Goal: Information Seeking & Learning: Find contact information

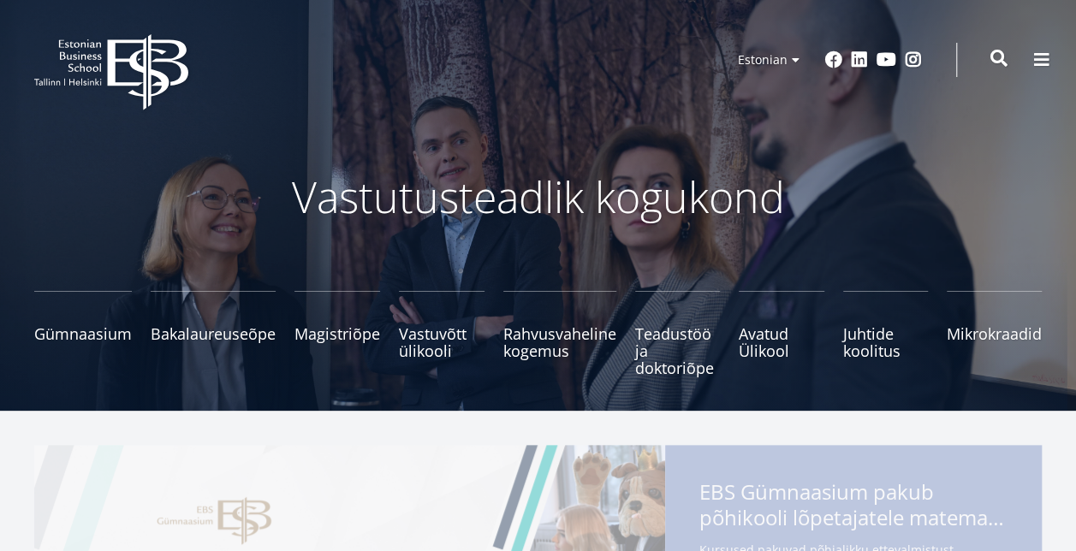
click at [998, 59] on span at bounding box center [998, 58] width 17 height 17
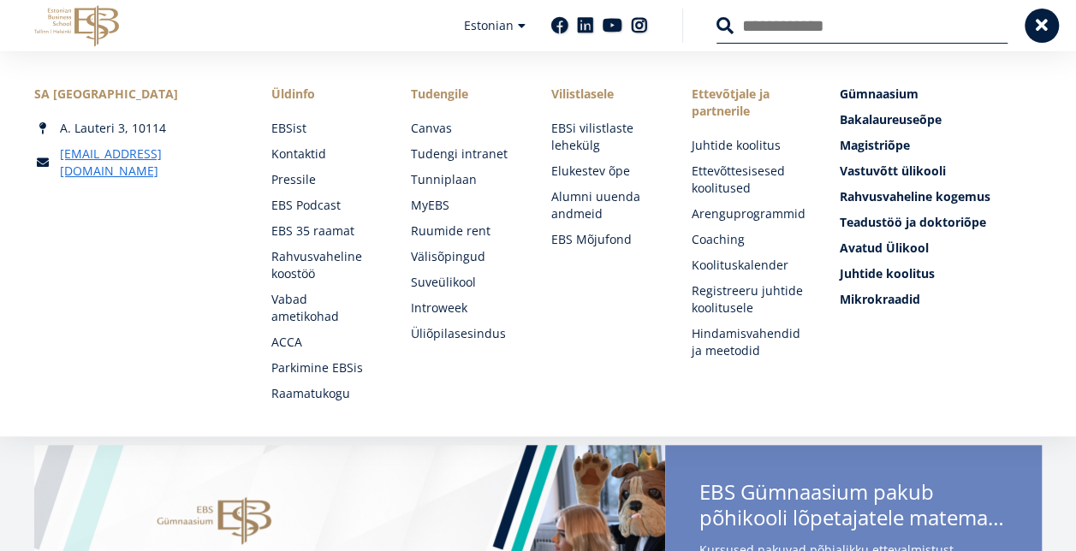
click at [764, 29] on input "Otsing" at bounding box center [861, 26] width 291 height 36
type input "*******"
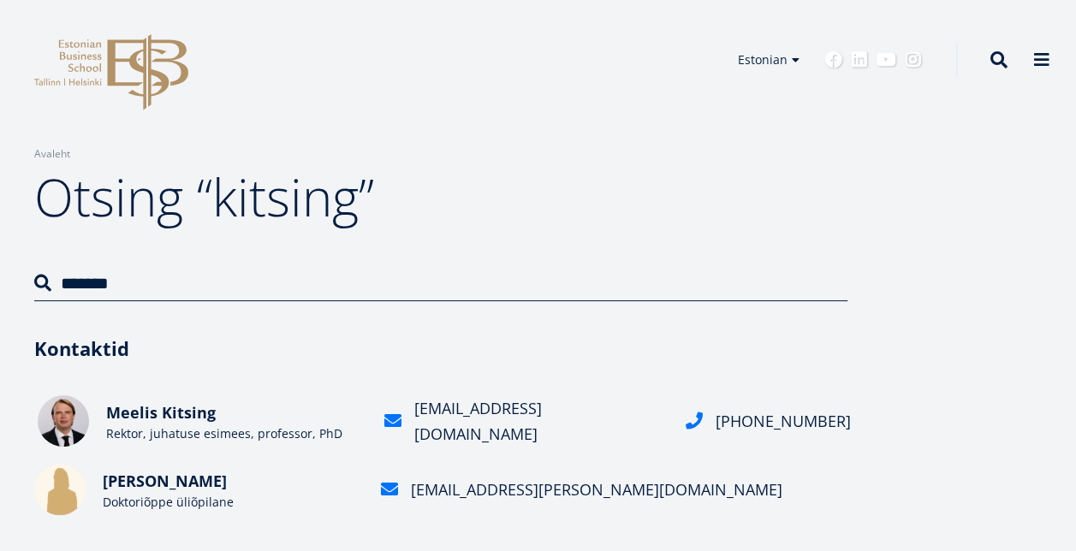
click at [209, 413] on span "Meelis Kitsing" at bounding box center [161, 412] width 110 height 21
